Goal: Task Accomplishment & Management: Use online tool/utility

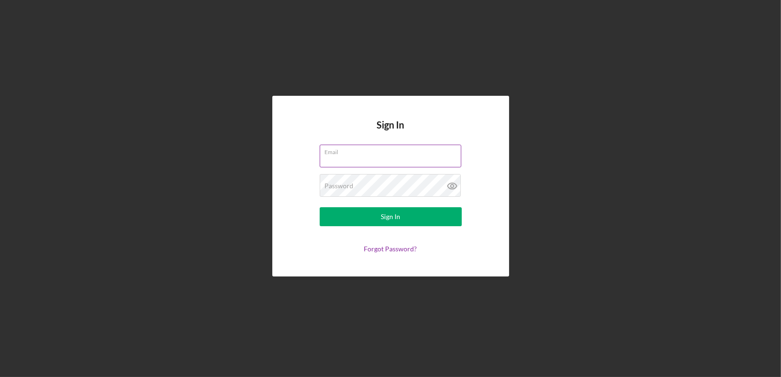
click at [359, 160] on input "Email" at bounding box center [391, 155] width 142 height 23
type input "[EMAIL_ADDRESS][DOMAIN_NAME]"
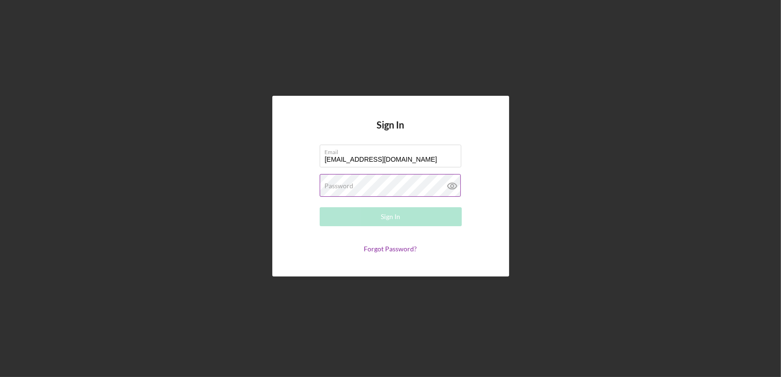
click at [350, 182] on label "Password" at bounding box center [339, 186] width 29 height 8
click at [320, 207] on button "Sign In" at bounding box center [391, 216] width 142 height 19
